Goal: Task Accomplishment & Management: Complete application form

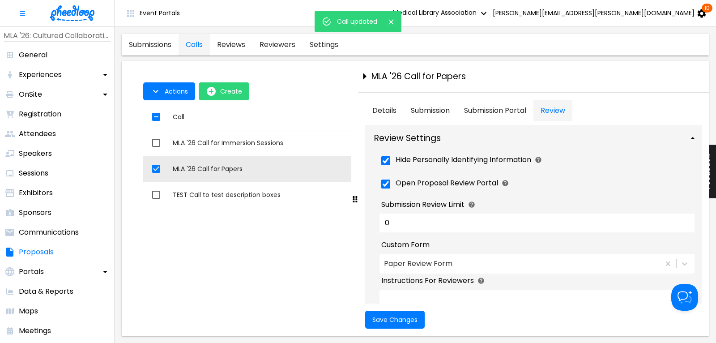
scroll to position [51, 0]
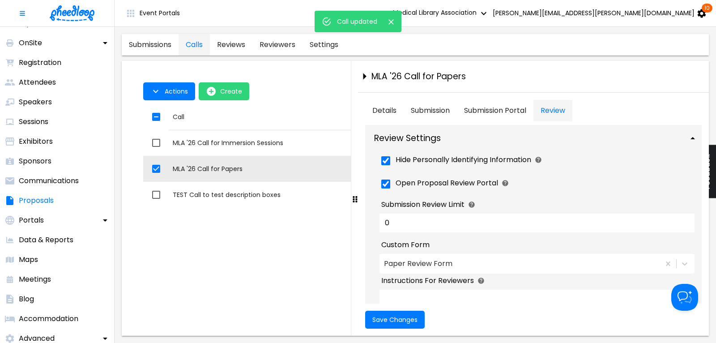
click at [390, 21] on icon "Close" at bounding box center [390, 21] width 5 height 5
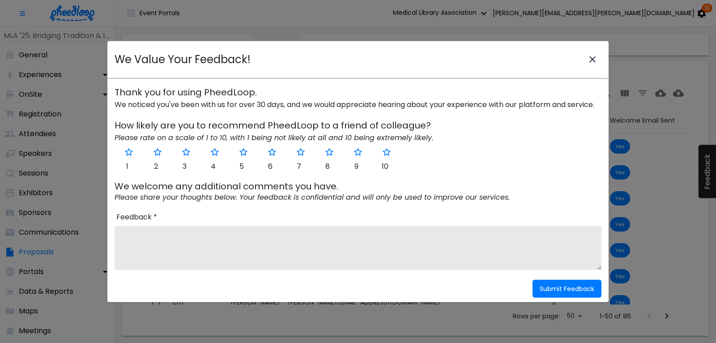
click at [594, 57] on icon "close-modal" at bounding box center [592, 59] width 11 height 11
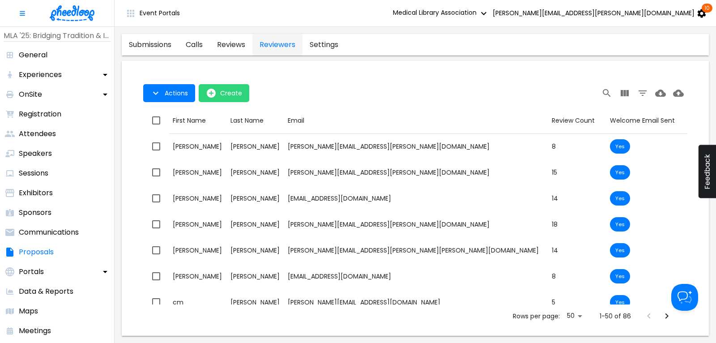
click at [76, 13] on img at bounding box center [72, 13] width 45 height 16
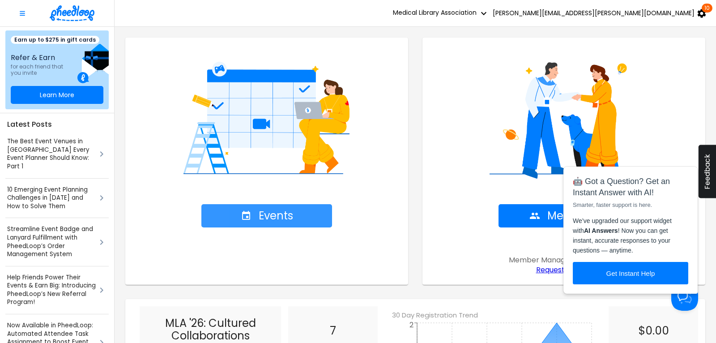
click at [265, 217] on span "Events" at bounding box center [267, 215] width 52 height 13
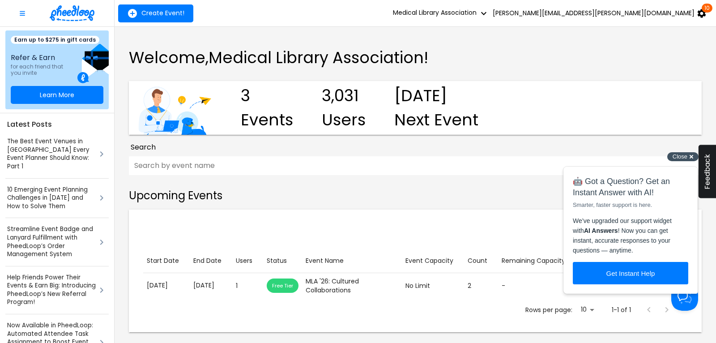
click at [679, 155] on span "Close" at bounding box center [680, 156] width 15 height 7
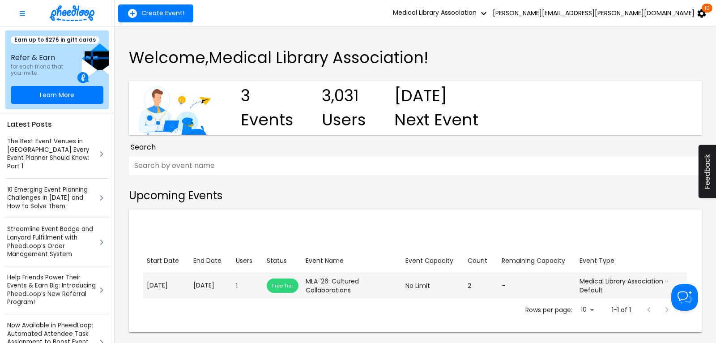
click at [210, 286] on p "[DATE]" at bounding box center [210, 285] width 35 height 9
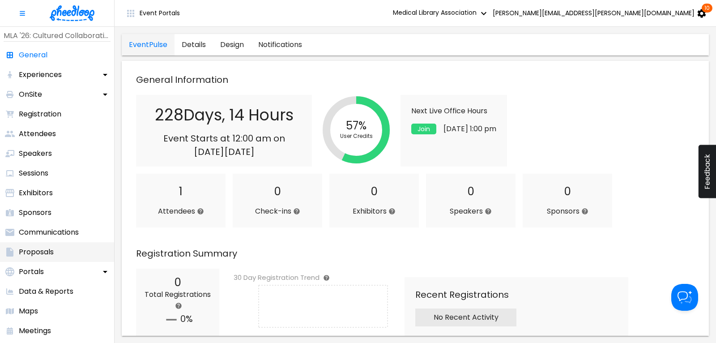
click at [47, 250] on p "Proposals" at bounding box center [36, 252] width 35 height 11
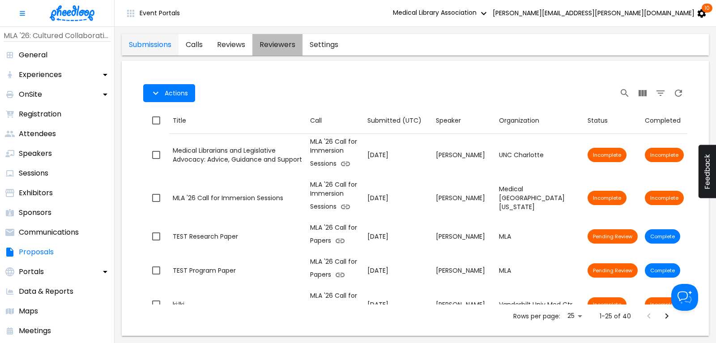
click at [281, 44] on link "reviewers" at bounding box center [277, 44] width 50 height 21
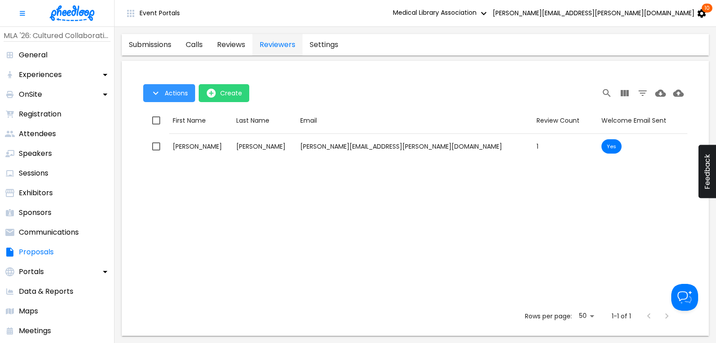
click at [175, 96] on span "Actions" at bounding box center [176, 93] width 23 height 7
click at [175, 96] on div at bounding box center [358, 171] width 716 height 343
click at [221, 93] on span "Create" at bounding box center [231, 93] width 22 height 7
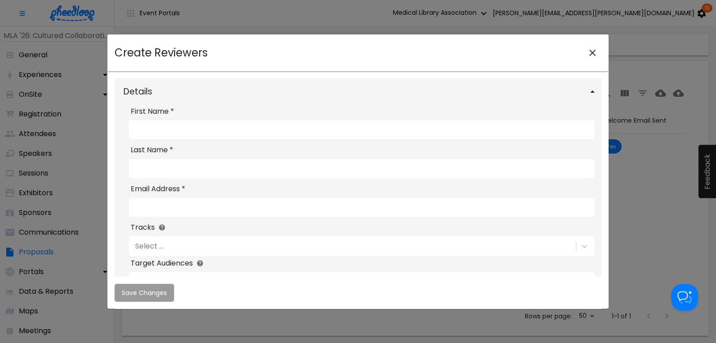
click at [170, 131] on input "First Name *" at bounding box center [361, 129] width 465 height 19
type input "Nicki"
click at [183, 167] on input "Last Name *" at bounding box center [361, 168] width 465 height 19
type input "[PERSON_NAME]"
click at [156, 208] on input "Email Address *" at bounding box center [361, 206] width 465 height 19
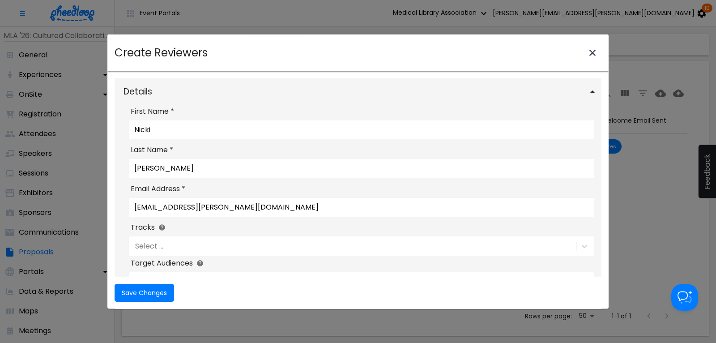
type input "[EMAIL_ADDRESS][PERSON_NAME][DOMAIN_NAME]"
click at [228, 233] on label "Tracks" at bounding box center [362, 227] width 462 height 11
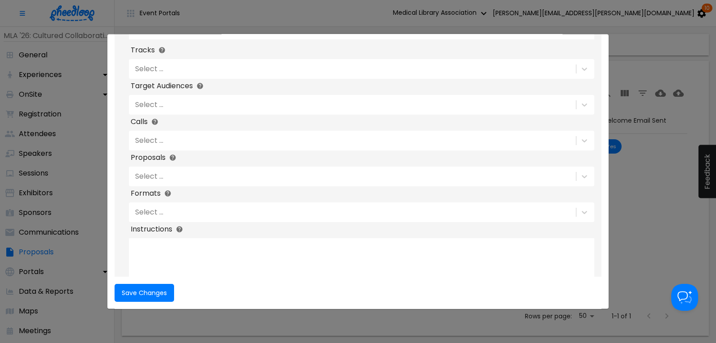
scroll to position [181, 0]
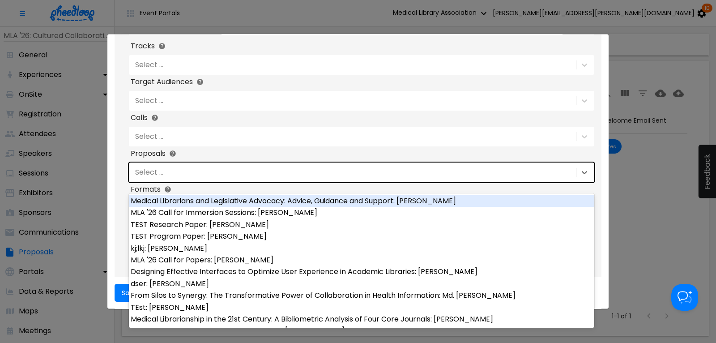
click at [164, 175] on div "Select ..." at bounding box center [351, 172] width 445 height 15
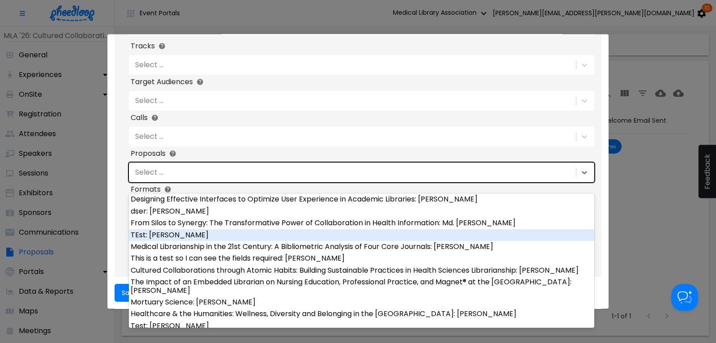
scroll to position [0, 0]
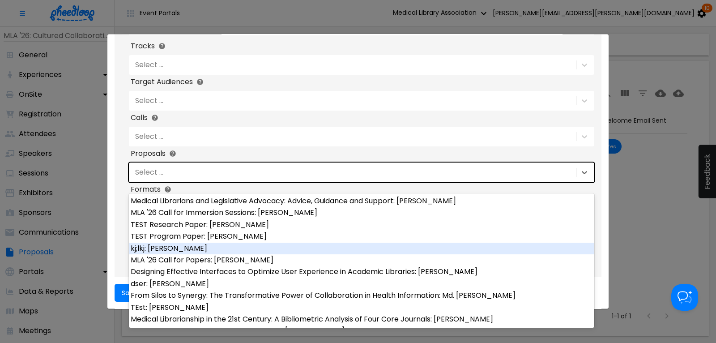
click at [183, 225] on div "TEST Research Paper: [PERSON_NAME]" at bounding box center [361, 225] width 465 height 12
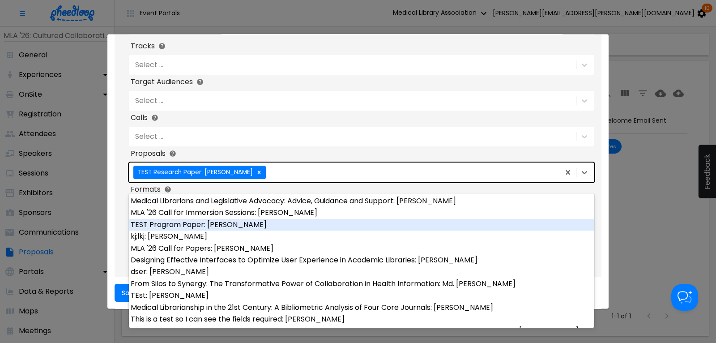
click at [223, 224] on div "TEST Program Paper: [PERSON_NAME]" at bounding box center [361, 225] width 465 height 12
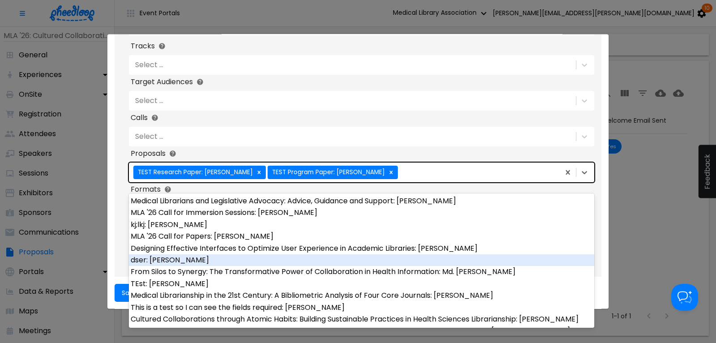
click at [115, 255] on div "Details First Name * [PERSON_NAME] Last Name * [PERSON_NAME] Email Address * [P…" at bounding box center [357, 109] width 501 height 438
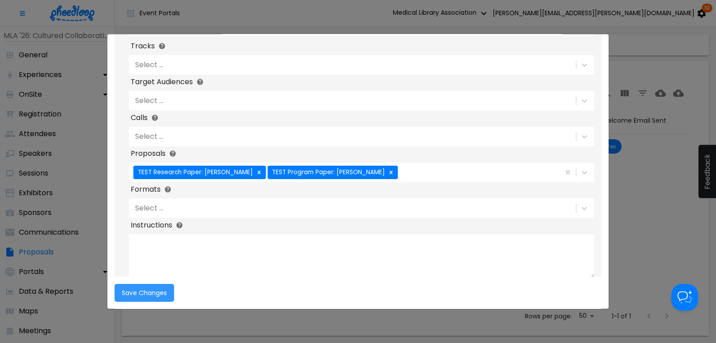
click at [140, 294] on span "Save Changes" at bounding box center [144, 292] width 45 height 7
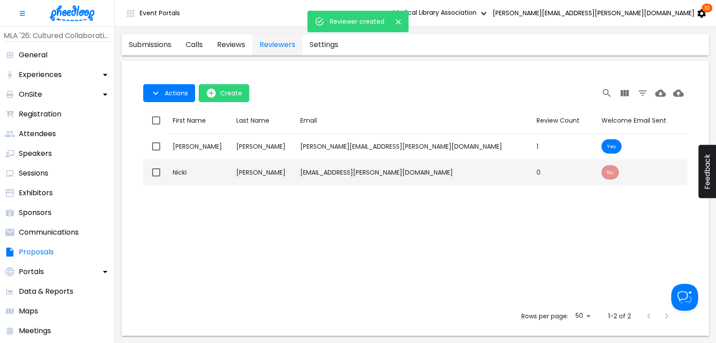
click at [158, 172] on input "checkbox" at bounding box center [156, 172] width 19 height 19
checkbox input "true"
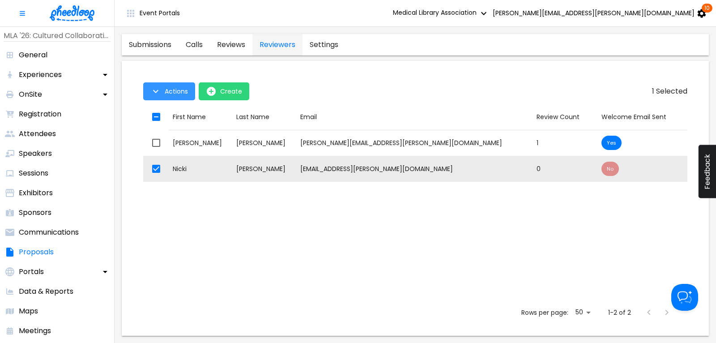
click at [171, 97] on button "Actions" at bounding box center [169, 91] width 52 height 18
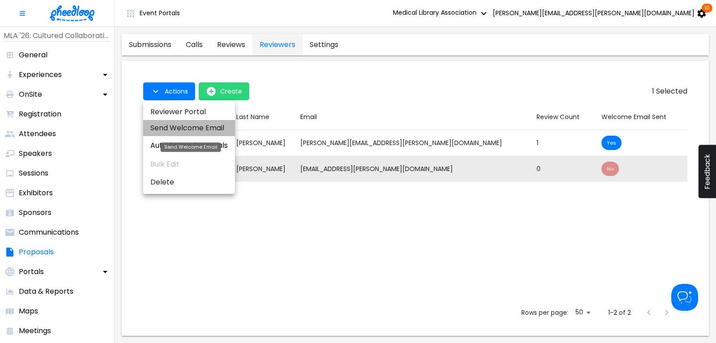
click at [178, 130] on li "Send Welcome Email" at bounding box center [189, 128] width 92 height 16
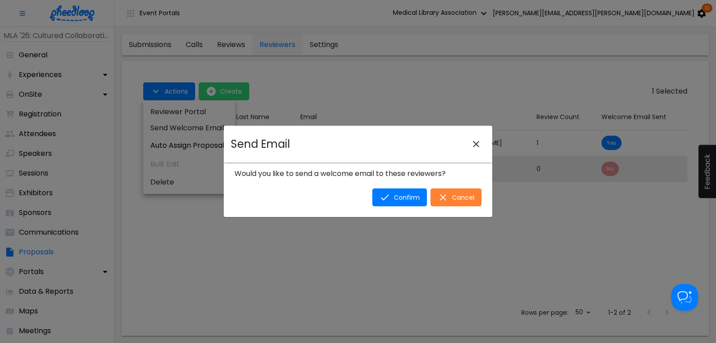
click at [459, 201] on span "Cancel" at bounding box center [463, 197] width 22 height 7
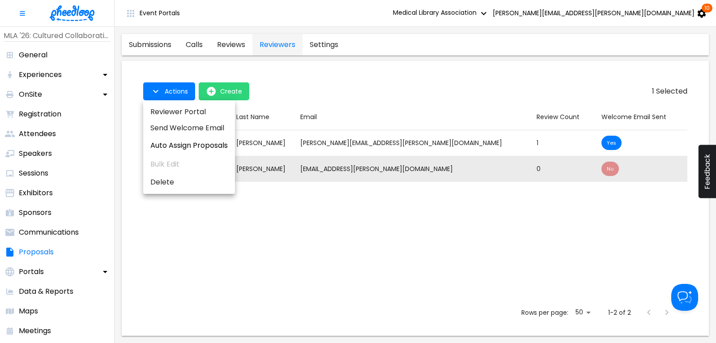
click at [212, 253] on div at bounding box center [358, 171] width 716 height 343
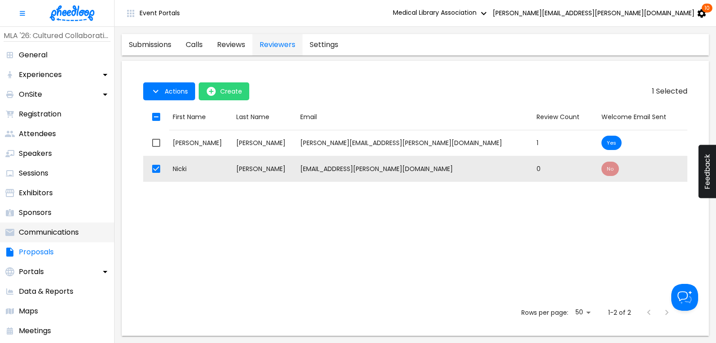
click at [56, 232] on p "Communications" at bounding box center [49, 232] width 60 height 11
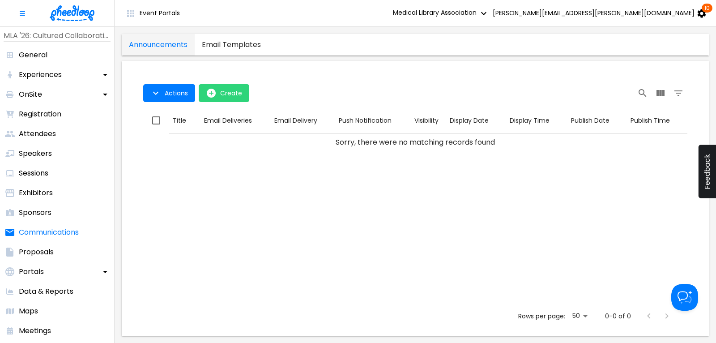
click at [227, 46] on templates "email templates" at bounding box center [231, 44] width 73 height 21
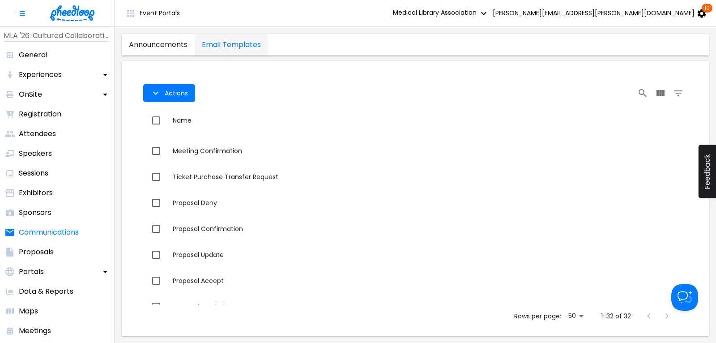
scroll to position [660, 0]
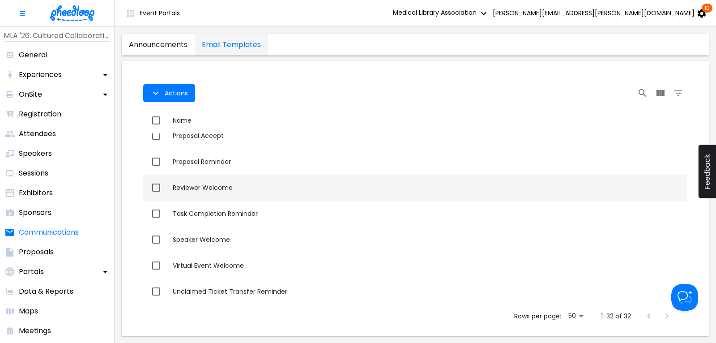
click at [206, 185] on div "Reviewer Welcome" at bounding box center [428, 187] width 511 height 9
checkbox input "true"
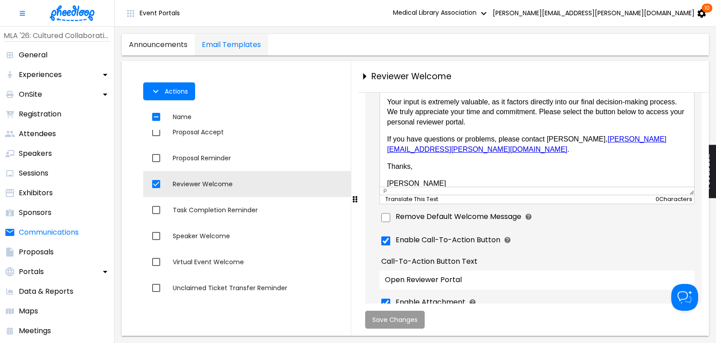
scroll to position [69, 0]
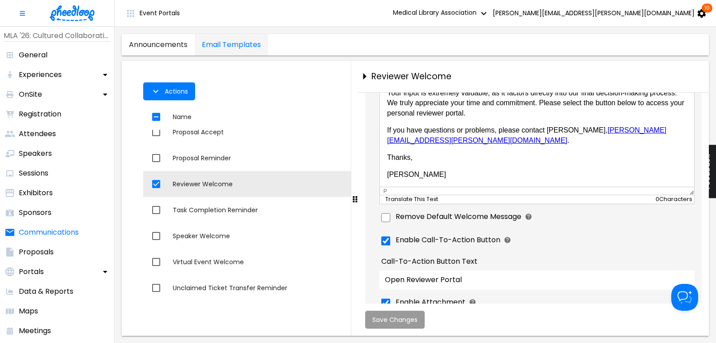
click at [581, 77] on div "Reviewer Welcome" at bounding box center [539, 77] width 337 height 10
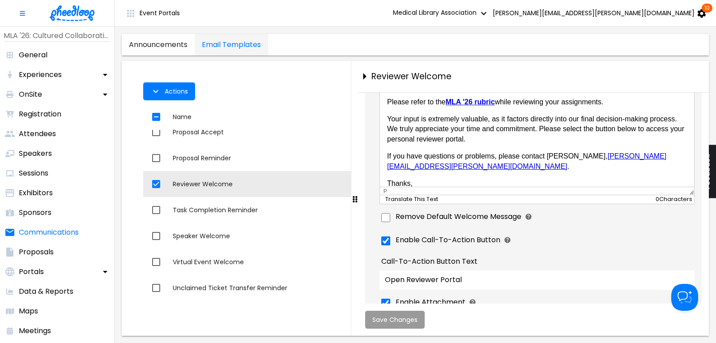
scroll to position [22, 0]
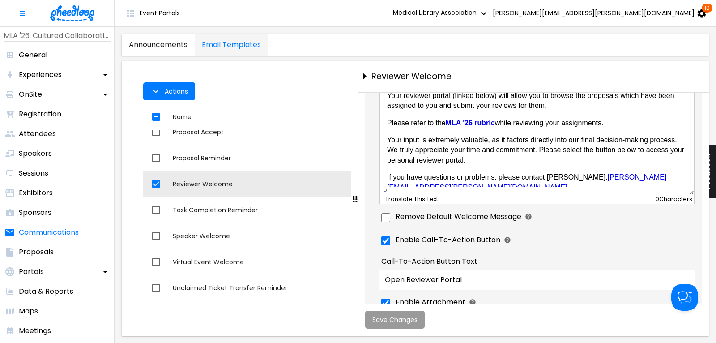
click at [614, 124] on body "The MLA '26 Review Site is now open. The deadline to complete the Paper review …" at bounding box center [537, 145] width 300 height 163
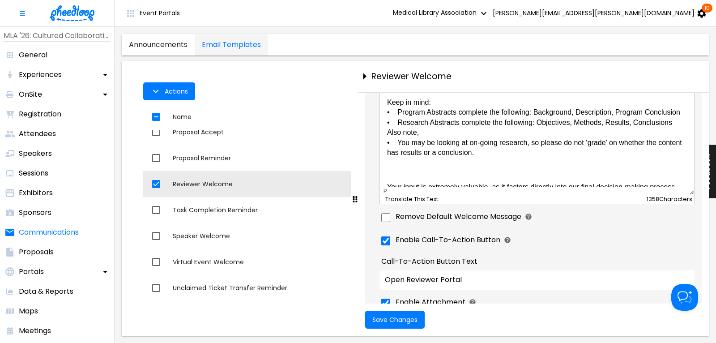
scroll to position [0, 0]
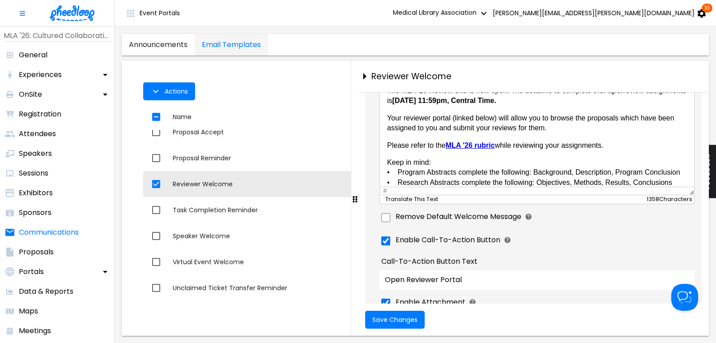
click at [388, 163] on p "Keep in mind: • Program Abstracts complete the following: Background, Descripti…" at bounding box center [537, 188] width 300 height 60
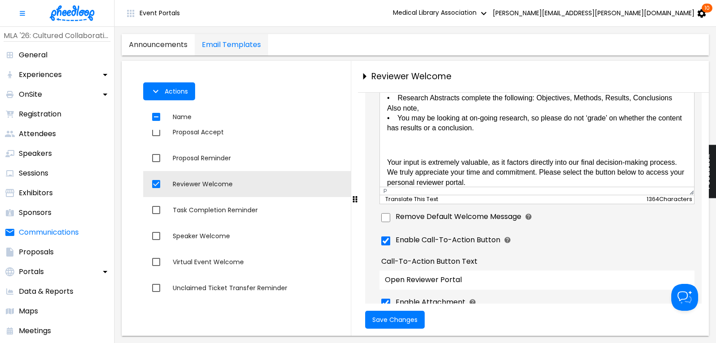
scroll to position [94, 0]
click at [388, 162] on p "Your input is extremely valuable, as it factors directly into our final decisio…" at bounding box center [537, 173] width 300 height 30
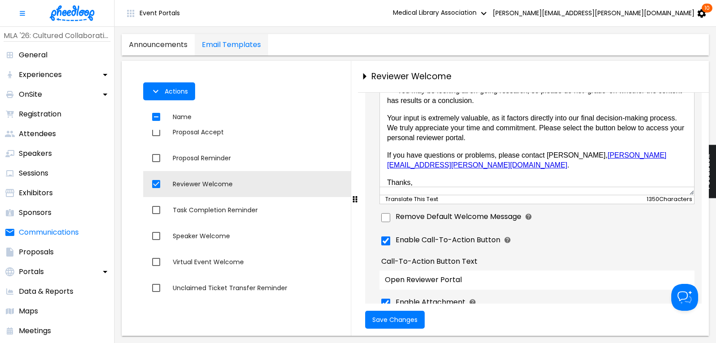
scroll to position [147, 0]
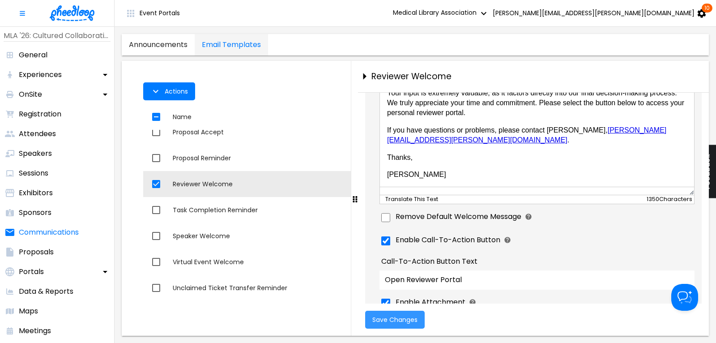
click at [388, 319] on span "Save Changes" at bounding box center [394, 319] width 45 height 7
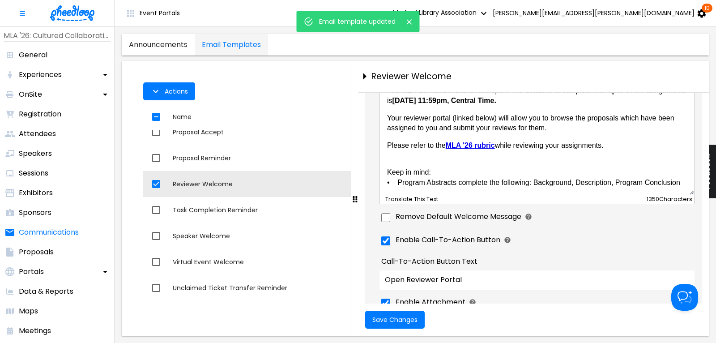
scroll to position [0, 0]
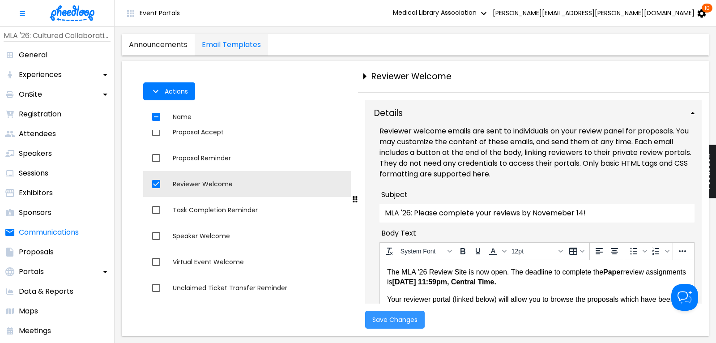
click at [393, 322] on span "Save Changes" at bounding box center [394, 319] width 45 height 7
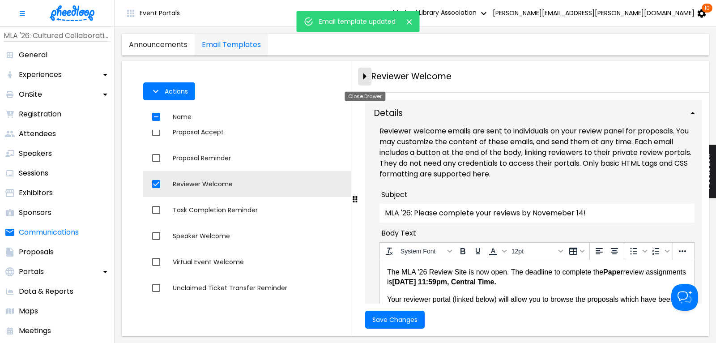
click at [364, 75] on icon "close-drawer" at bounding box center [364, 76] width 3 height 7
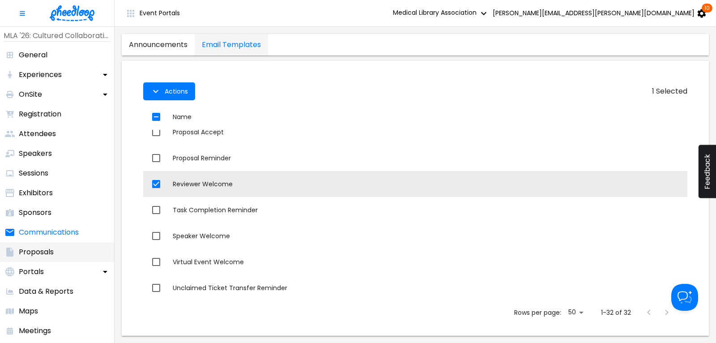
click at [43, 259] on li "Proposals" at bounding box center [57, 252] width 114 height 20
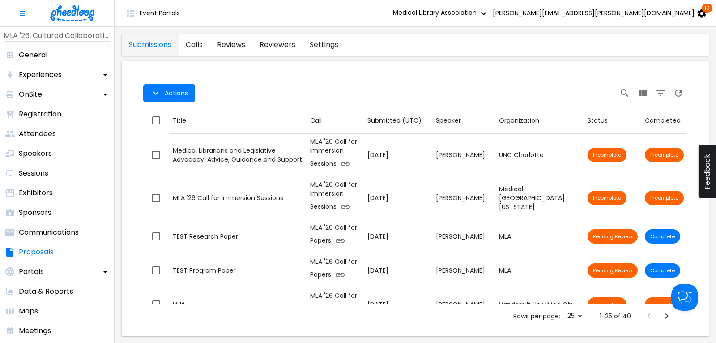
click at [273, 44] on link "reviewers" at bounding box center [277, 44] width 50 height 21
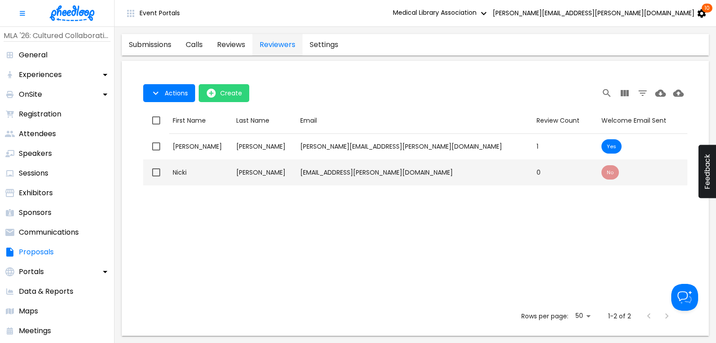
click at [153, 173] on input "checkbox" at bounding box center [156, 172] width 19 height 19
checkbox input "true"
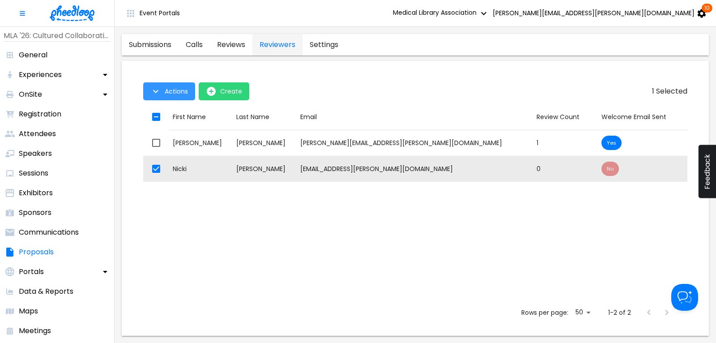
click at [176, 90] on span "Actions" at bounding box center [176, 91] width 23 height 7
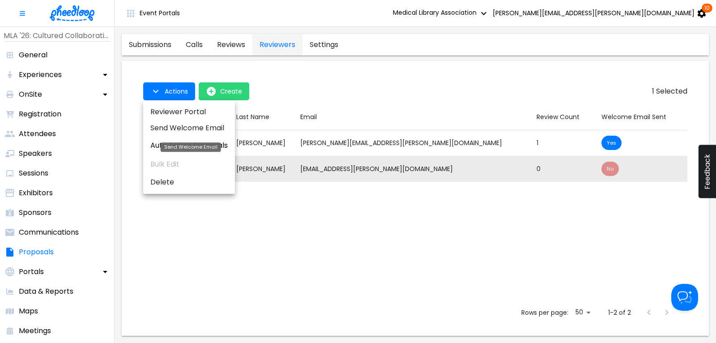
click at [187, 124] on li "Send Welcome Email" at bounding box center [189, 128] width 92 height 16
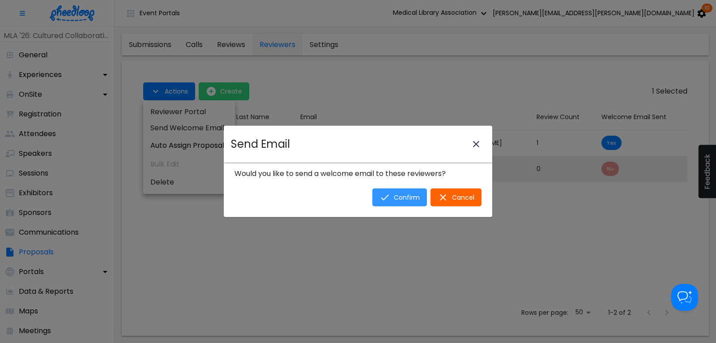
click at [404, 200] on span "Confirm" at bounding box center [407, 197] width 26 height 7
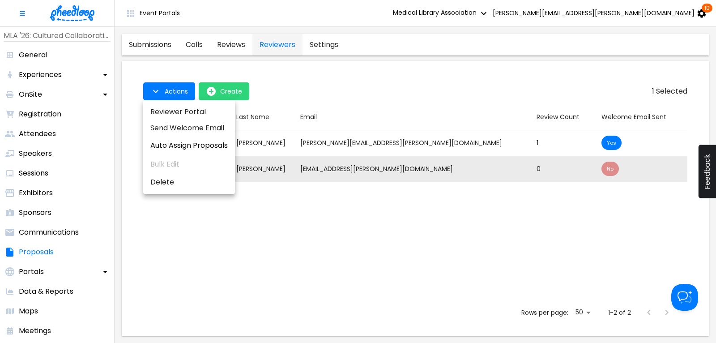
click at [400, 80] on div at bounding box center [358, 171] width 716 height 343
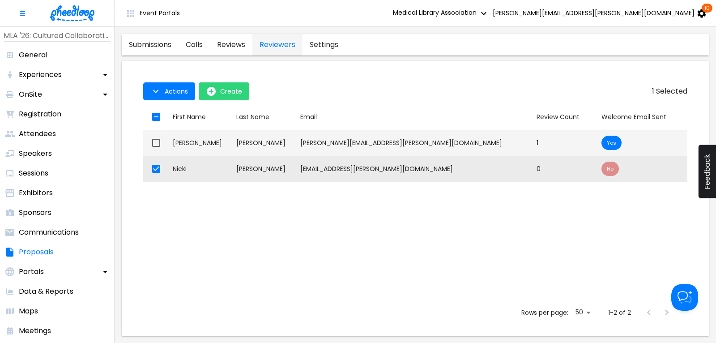
click at [184, 146] on div "[PERSON_NAME]" at bounding box center [201, 142] width 56 height 9
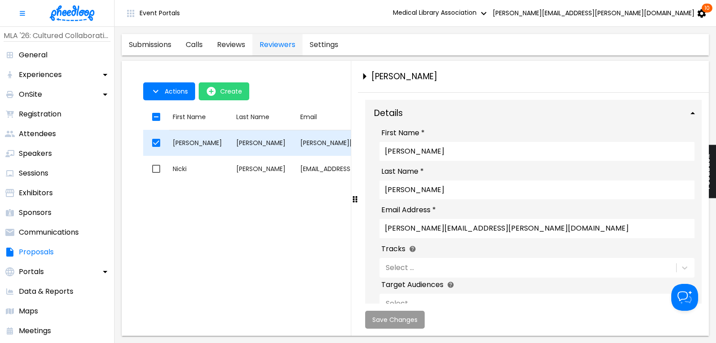
checkbox input "true"
checkbox input "false"
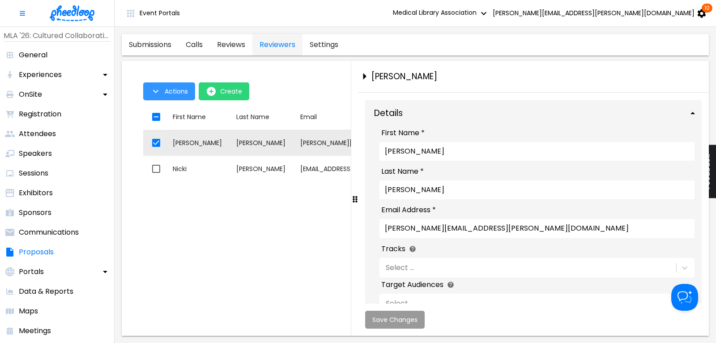
click at [172, 96] on button "Actions" at bounding box center [169, 91] width 52 height 18
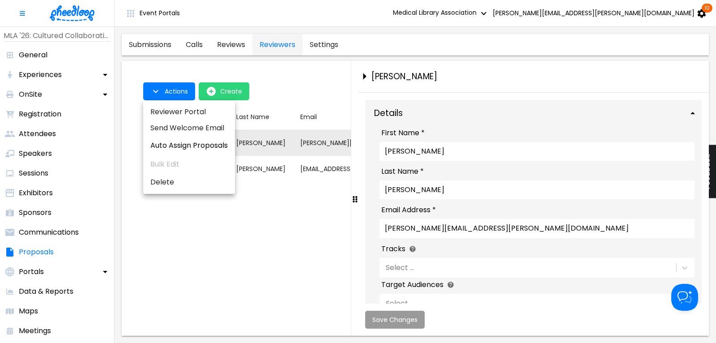
click at [177, 110] on span "Reviewer Portal" at bounding box center [188, 112] width 77 height 11
